Goal: Find specific page/section

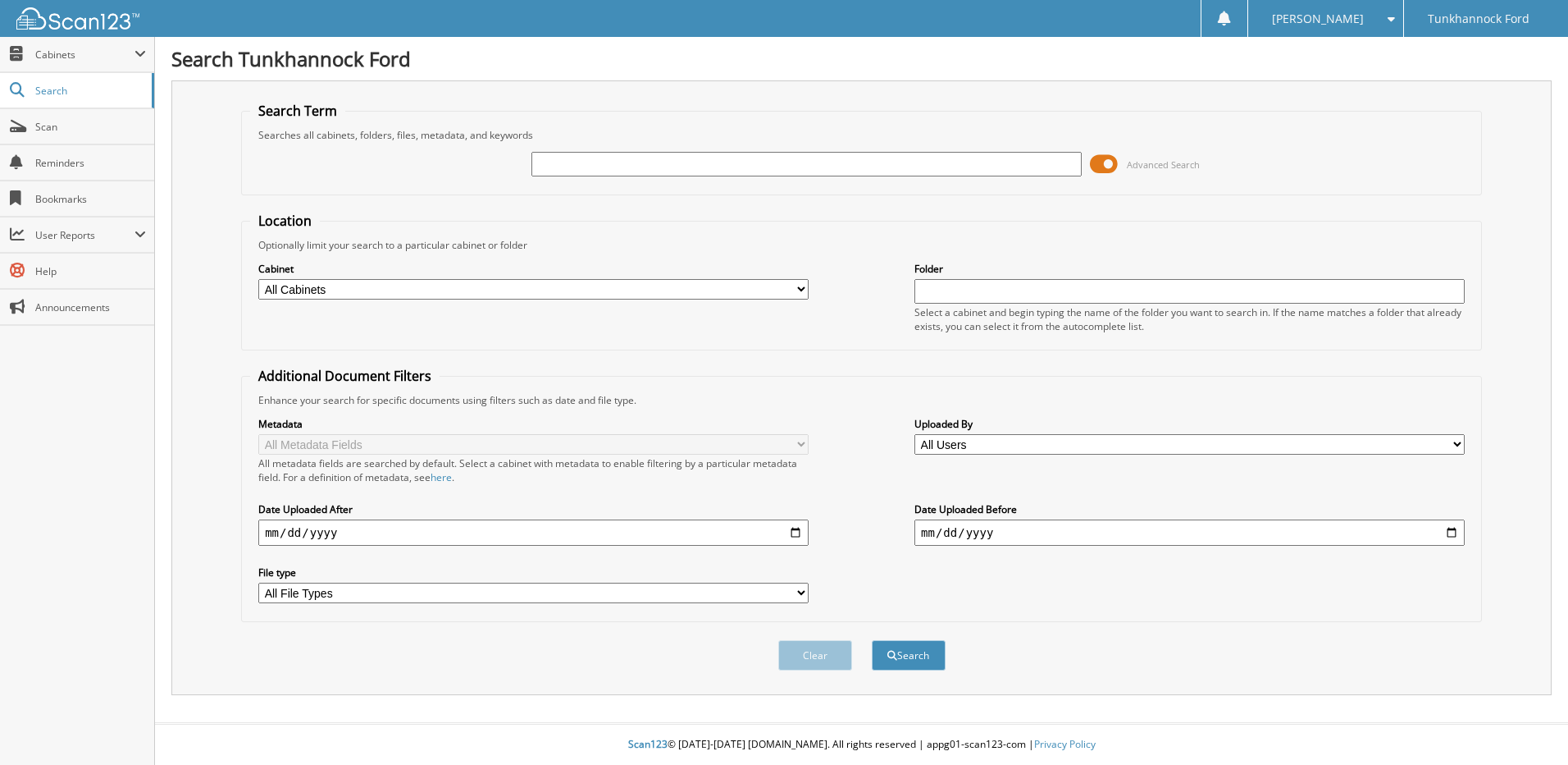
click at [855, 163] on input "text" at bounding box center [807, 163] width 550 height 24
click at [806, 162] on input "text" at bounding box center [807, 163] width 550 height 24
type input "[US_VEHICLE_IDENTIFICATION_NUMBER]"
click at [871, 640] on button "Search" at bounding box center [908, 656] width 74 height 30
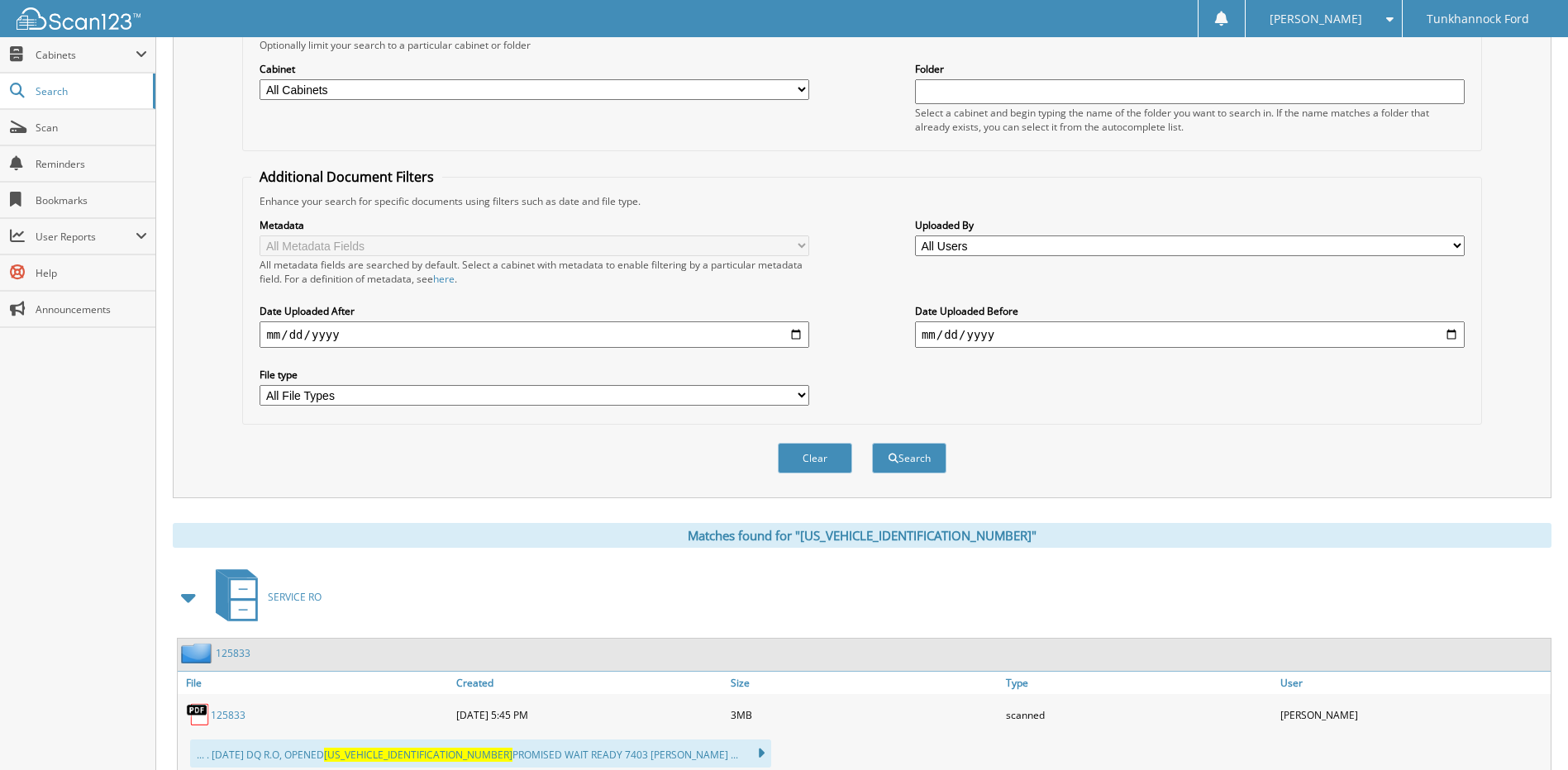
scroll to position [83, 0]
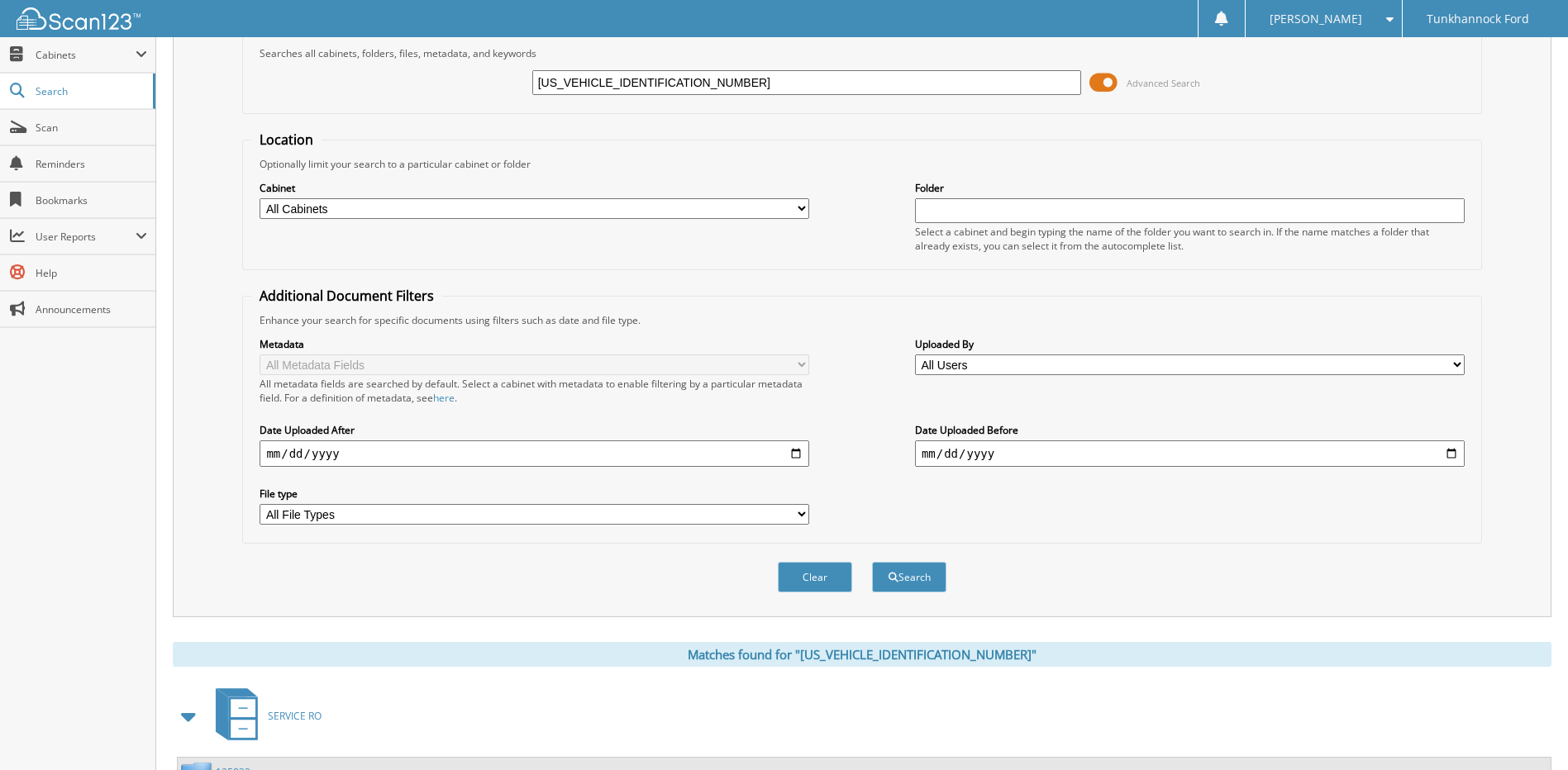
drag, startPoint x: 667, startPoint y: 79, endPoint x: 336, endPoint y: 17, distance: 336.8
type input "134526"
click at [872, 562] on button "Search" at bounding box center [909, 577] width 75 height 30
